Goal: Task Accomplishment & Management: Manage account settings

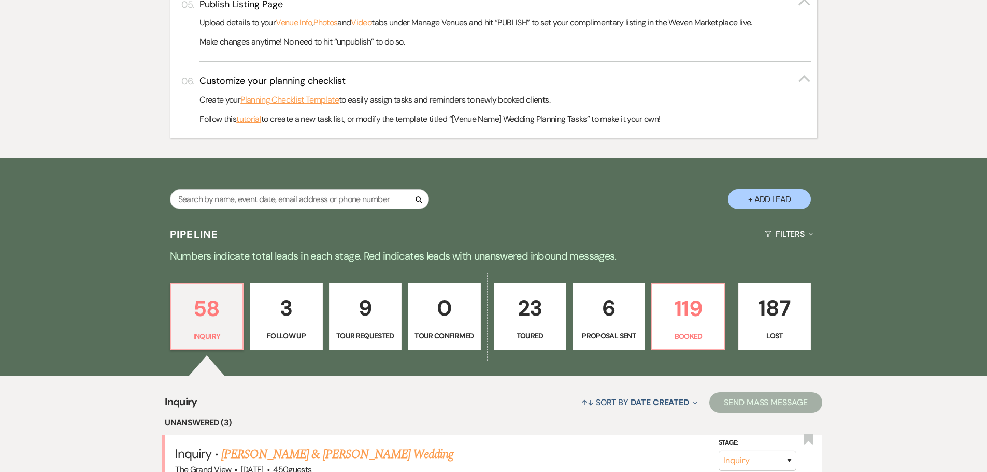
scroll to position [725, 0]
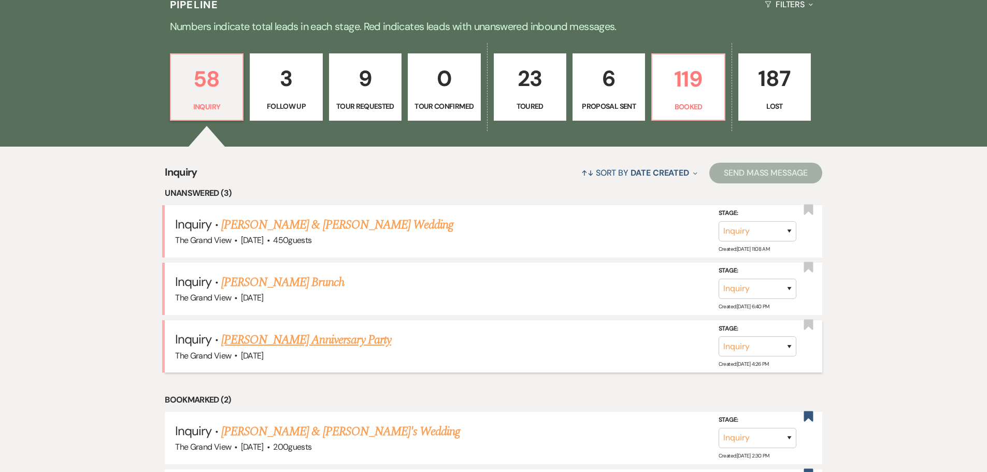
click at [294, 341] on link "[PERSON_NAME] Anniversary Party" at bounding box center [306, 340] width 170 height 19
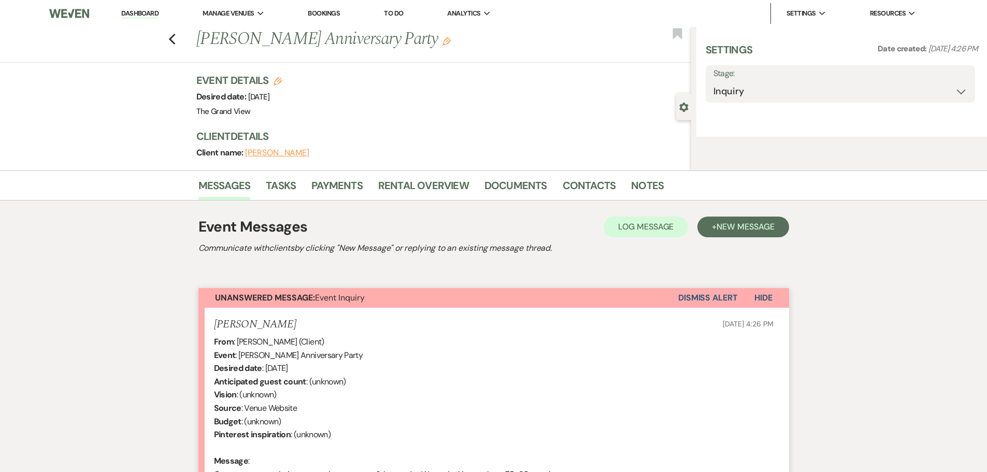
select select "5"
select select "17"
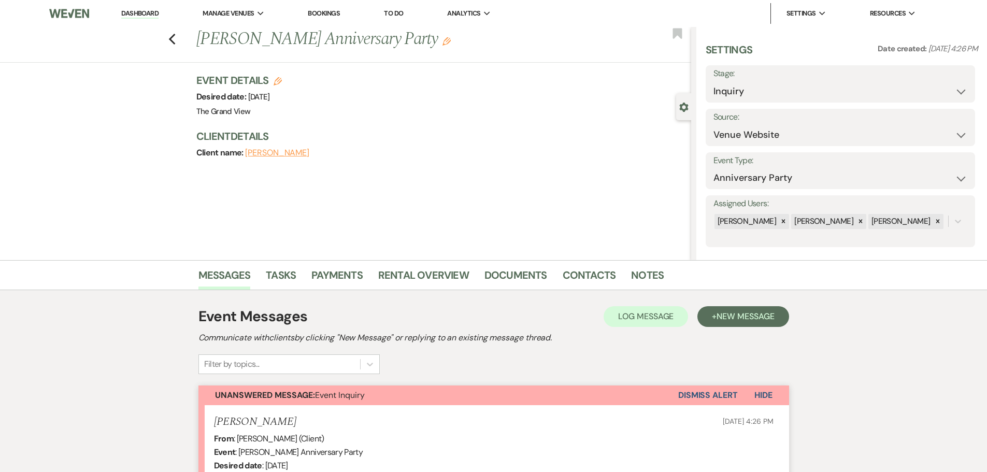
click at [180, 39] on div "Previous [PERSON_NAME] Anniversary Party Edit Bookmark" at bounding box center [343, 45] width 696 height 36
click at [176, 39] on icon "Previous" at bounding box center [172, 39] width 8 height 12
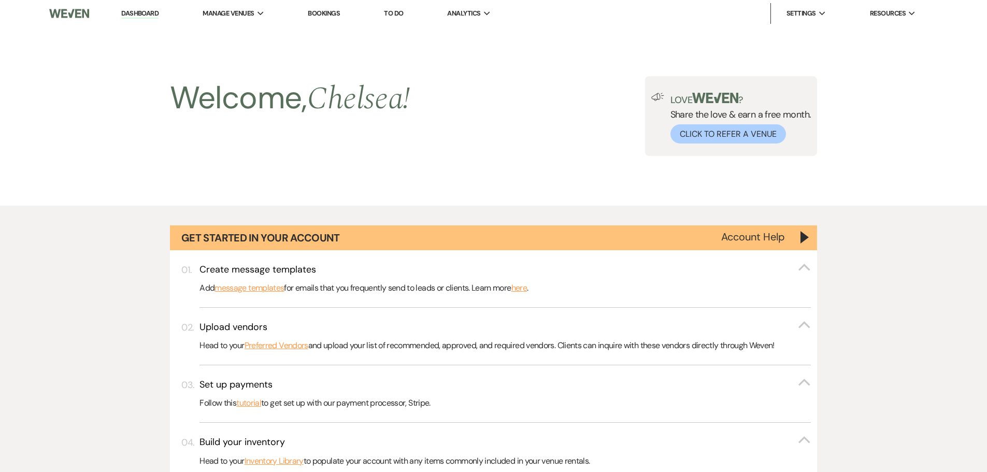
scroll to position [725, 0]
